Goal: Task Accomplishment & Management: Manage account settings

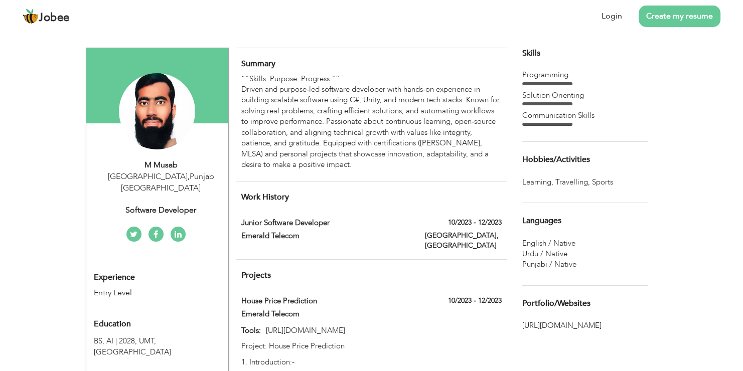
click at [612, 18] on link "Login" at bounding box center [612, 17] width 21 height 12
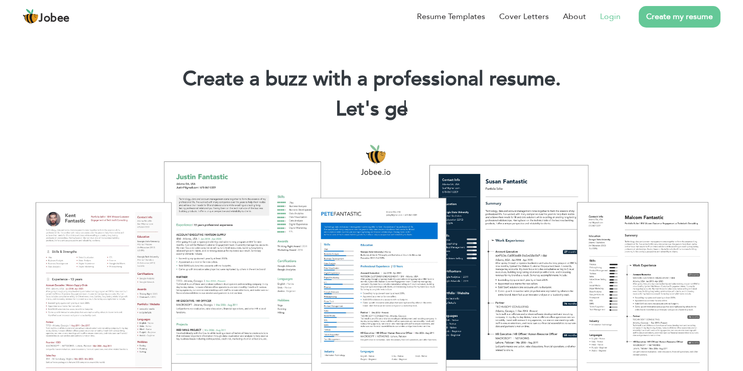
click at [612, 17] on link "Login" at bounding box center [610, 17] width 21 height 12
click at [620, 17] on link "Login" at bounding box center [610, 17] width 21 height 12
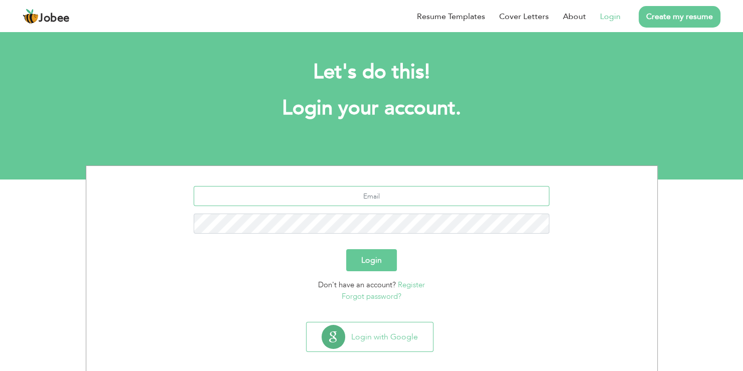
click at [367, 201] on input "text" at bounding box center [372, 196] width 356 height 20
type input "ubadahmateen456@gmail.com"
click at [346, 249] on button "Login" at bounding box center [371, 260] width 51 height 22
